Goal: Task Accomplishment & Management: Use online tool/utility

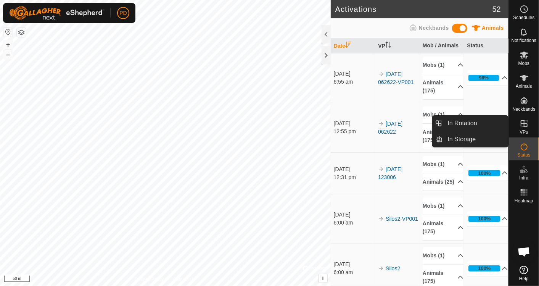
click at [520, 122] on icon at bounding box center [523, 123] width 7 height 7
click at [463, 122] on link "In Rotation" at bounding box center [475, 123] width 65 height 15
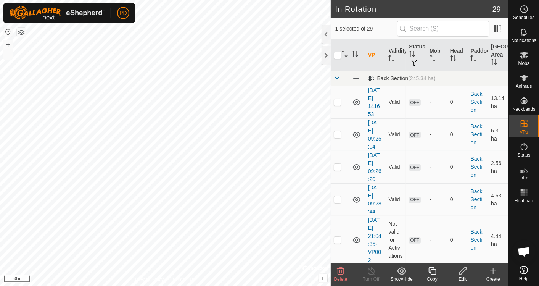
checkbox input "false"
checkbox input "true"
click at [524, 56] on icon at bounding box center [524, 54] width 8 height 7
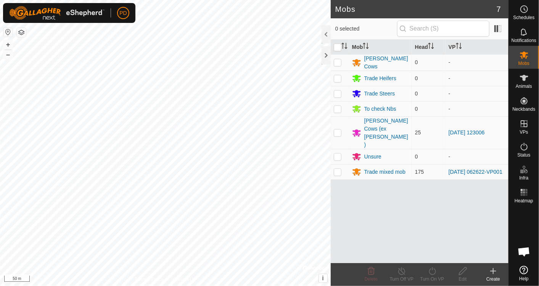
click at [374, 168] on div "Trade mixed mob" at bounding box center [384, 172] width 41 height 8
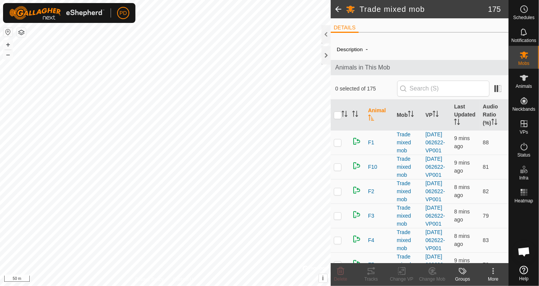
drag, startPoint x: 374, startPoint y: 156, endPoint x: 337, endPoint y: 113, distance: 56.5
click at [522, 56] on icon at bounding box center [523, 54] width 9 height 9
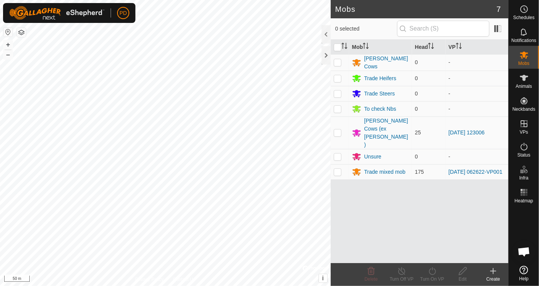
click at [336, 169] on p-checkbox at bounding box center [338, 172] width 8 height 6
checkbox input "true"
click at [431, 271] on icon at bounding box center [432, 270] width 10 height 9
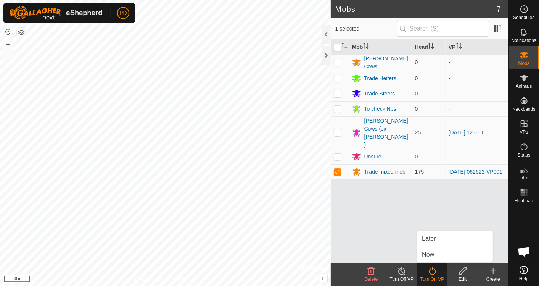
click at [433, 250] on link "Now" at bounding box center [454, 254] width 75 height 15
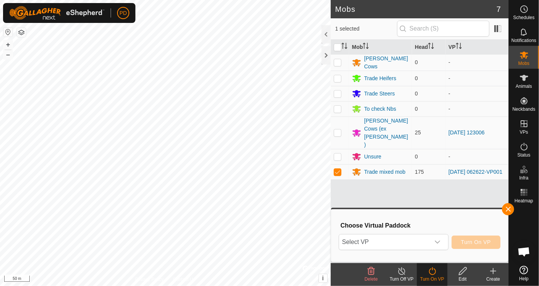
click at [440, 241] on icon "dropdown trigger" at bounding box center [437, 241] width 5 height 3
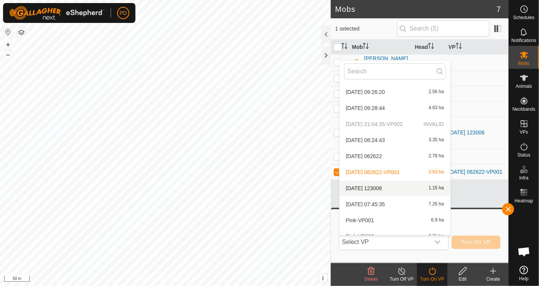
scroll to position [59, 0]
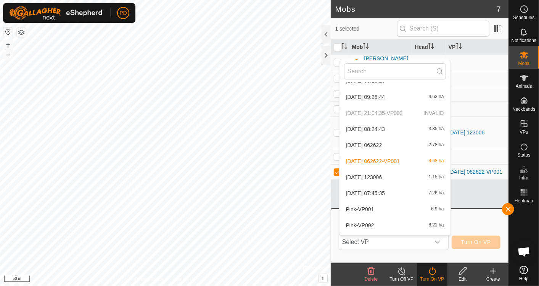
click at [372, 193] on li "2025-09-13 07:45:35 7.26 ha" at bounding box center [394, 192] width 111 height 15
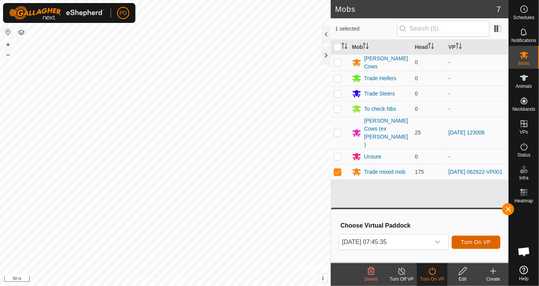
click at [475, 241] on span "Turn On VP" at bounding box center [476, 242] width 30 height 6
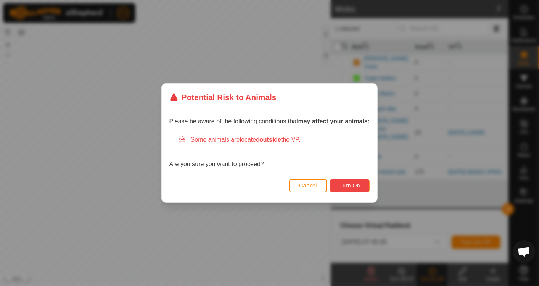
click at [348, 181] on button "Turn On" at bounding box center [350, 185] width 40 height 13
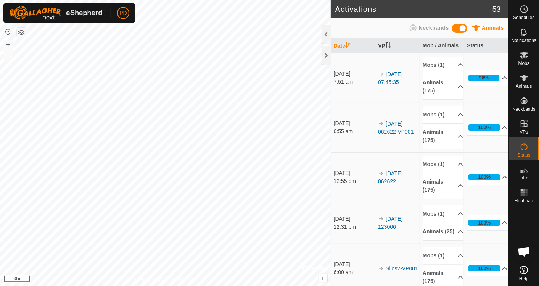
scroll to position [1414, 0]
click at [524, 61] on span "Mobs" at bounding box center [523, 63] width 11 height 5
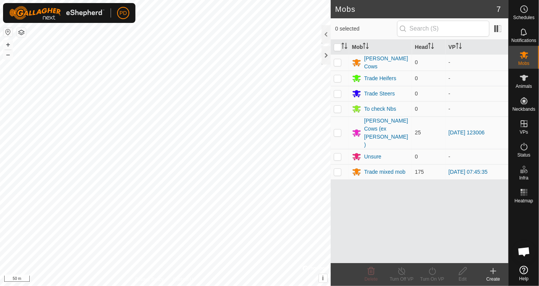
click at [338, 169] on p-checkbox at bounding box center [338, 172] width 8 height 6
checkbox input "true"
click at [435, 271] on icon at bounding box center [432, 270] width 10 height 9
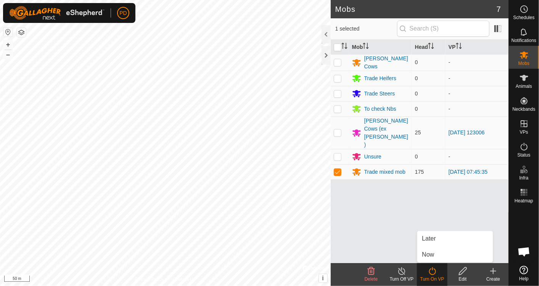
click at [432, 255] on link "Now" at bounding box center [454, 254] width 75 height 15
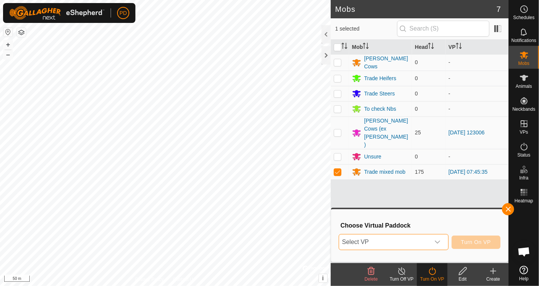
click at [405, 242] on span "Select VP" at bounding box center [384, 241] width 91 height 15
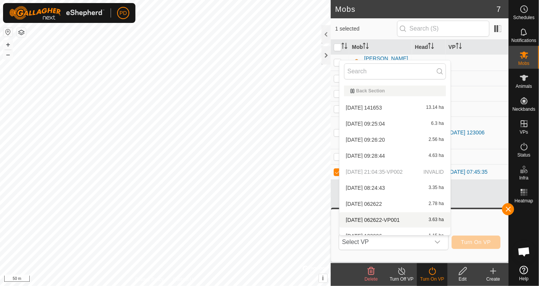
scroll to position [8, 0]
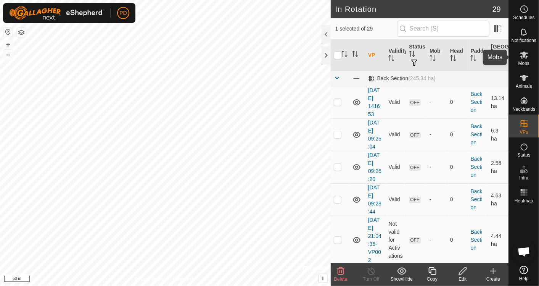
click at [527, 58] on icon at bounding box center [523, 54] width 9 height 9
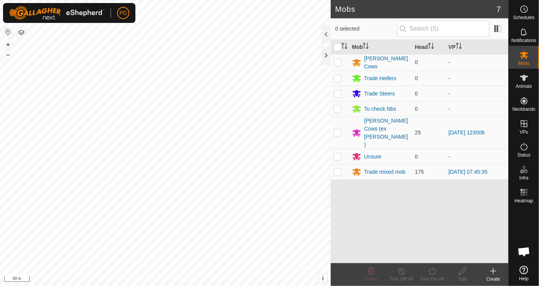
click at [337, 169] on p-checkbox at bounding box center [338, 172] width 8 height 6
checkbox input "true"
click at [430, 272] on icon at bounding box center [432, 270] width 10 height 9
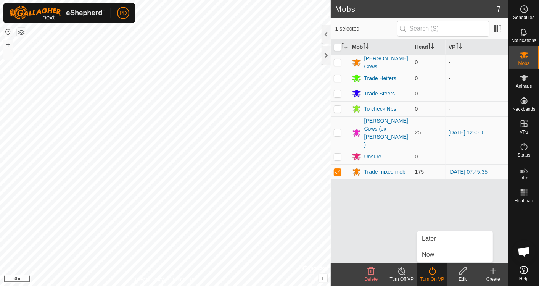
click at [435, 256] on link "Now" at bounding box center [454, 254] width 75 height 15
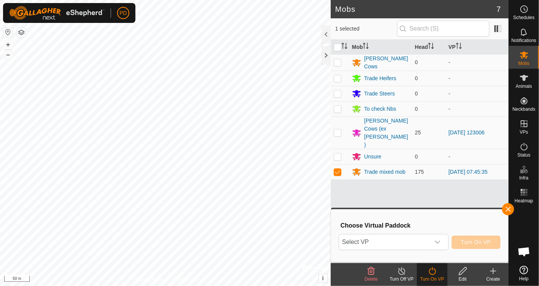
click at [440, 242] on icon "dropdown trigger" at bounding box center [437, 242] width 6 height 6
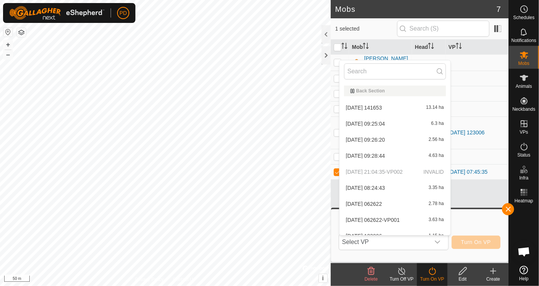
click at [402, 218] on li "[DATE] 062622-VP001 3.63 ha" at bounding box center [394, 219] width 111 height 15
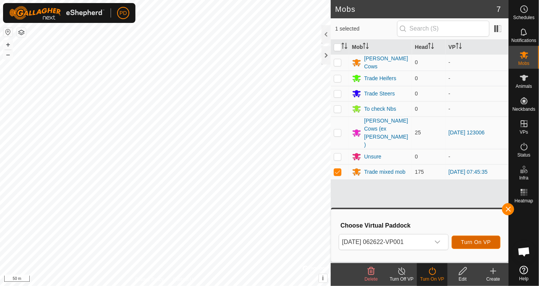
click at [478, 241] on span "Turn On VP" at bounding box center [476, 242] width 30 height 6
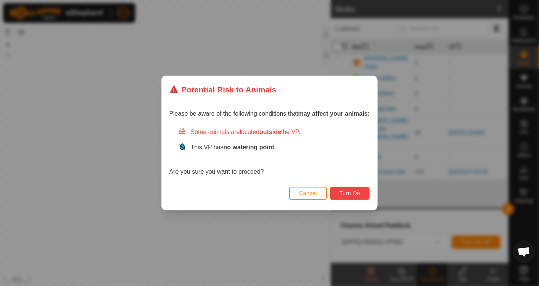
click at [346, 191] on span "Turn On" at bounding box center [349, 193] width 21 height 6
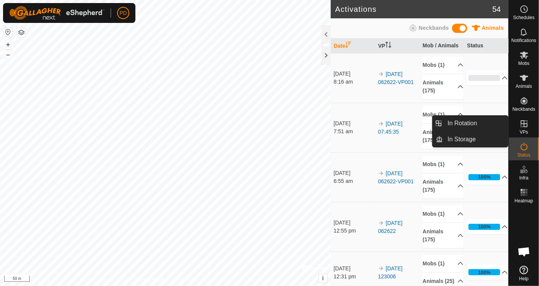
click at [524, 128] on es-virtualpaddocks-svg-icon at bounding box center [524, 123] width 14 height 12
click at [487, 122] on link "In Rotation" at bounding box center [475, 123] width 65 height 15
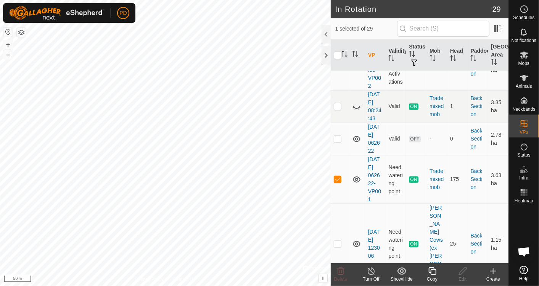
scroll to position [186, 0]
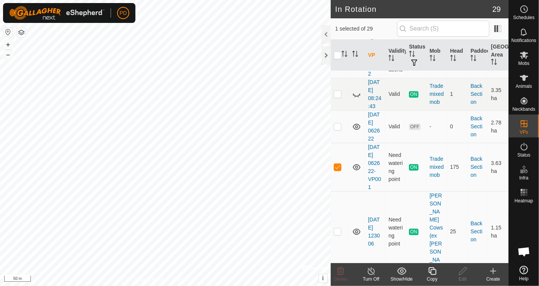
click at [376, 90] on link "[DATE] 08:24:43" at bounding box center [374, 94] width 13 height 30
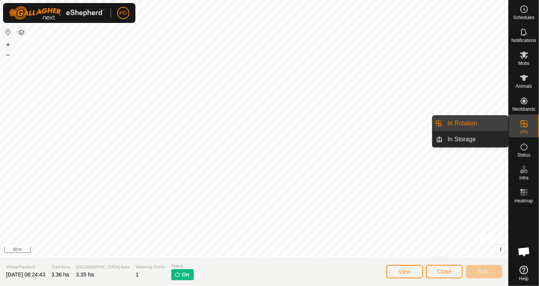
click at [524, 125] on icon at bounding box center [523, 123] width 7 height 7
click at [476, 120] on link "In Rotation" at bounding box center [475, 123] width 65 height 15
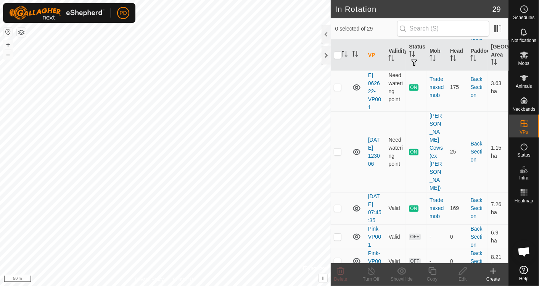
scroll to position [267, 0]
checkbox input "false"
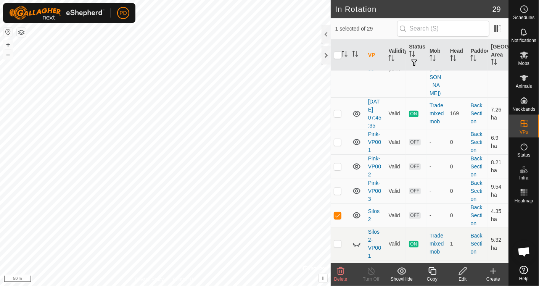
scroll to position [368, 0]
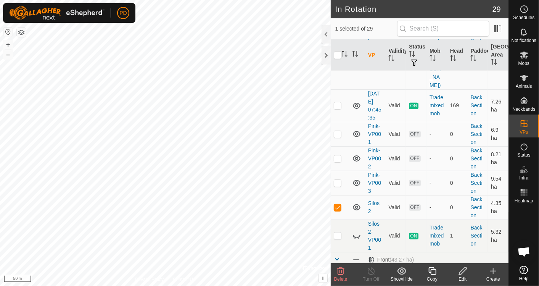
checkbox input "false"
checkbox input "true"
checkbox input "false"
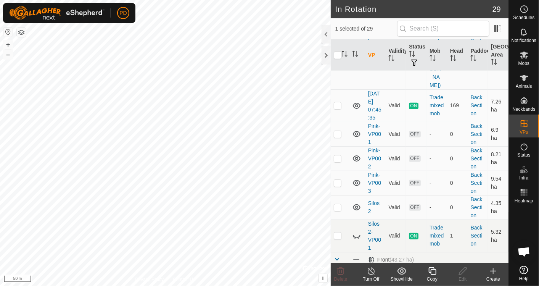
checkbox input "false"
checkbox input "true"
click at [372, 274] on icon at bounding box center [371, 271] width 7 height 8
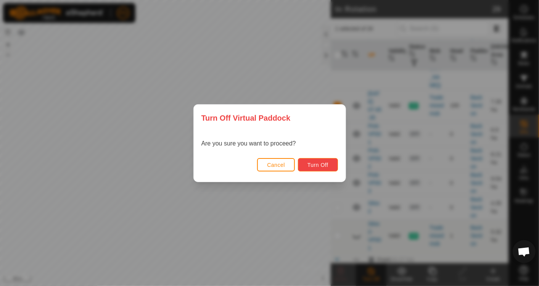
click at [329, 163] on button "Turn Off" at bounding box center [318, 164] width 40 height 13
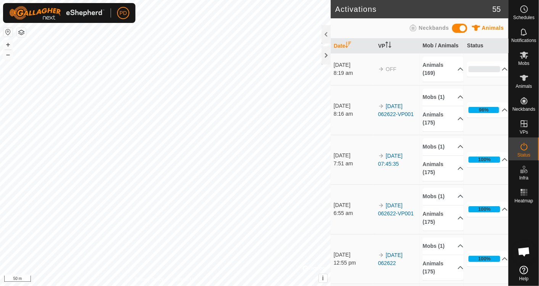
scroll to position [1414, 0]
